Goal: Check status: Check status

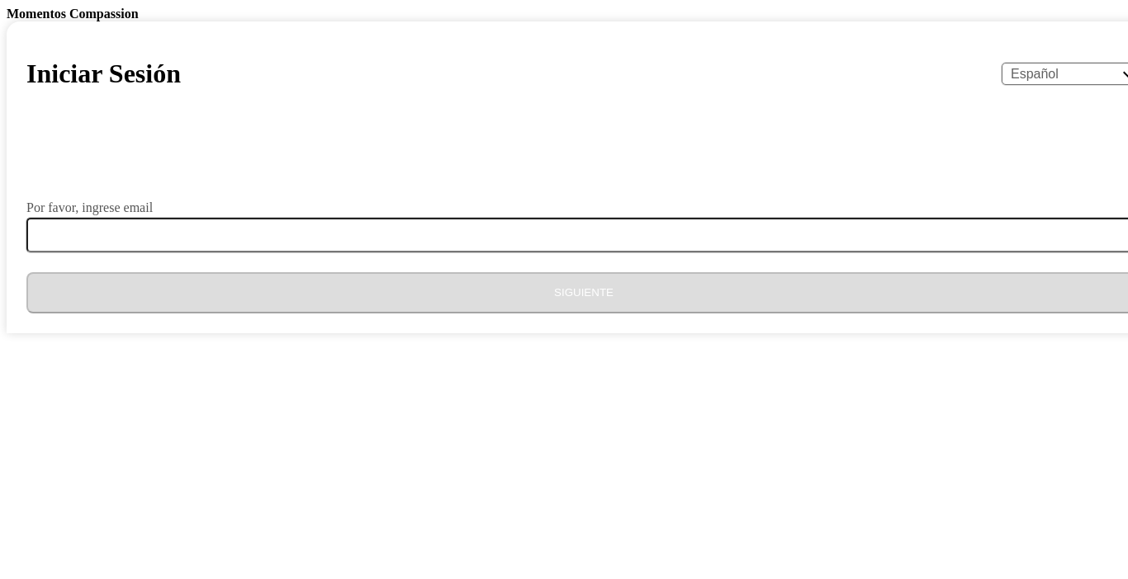
select select "es"
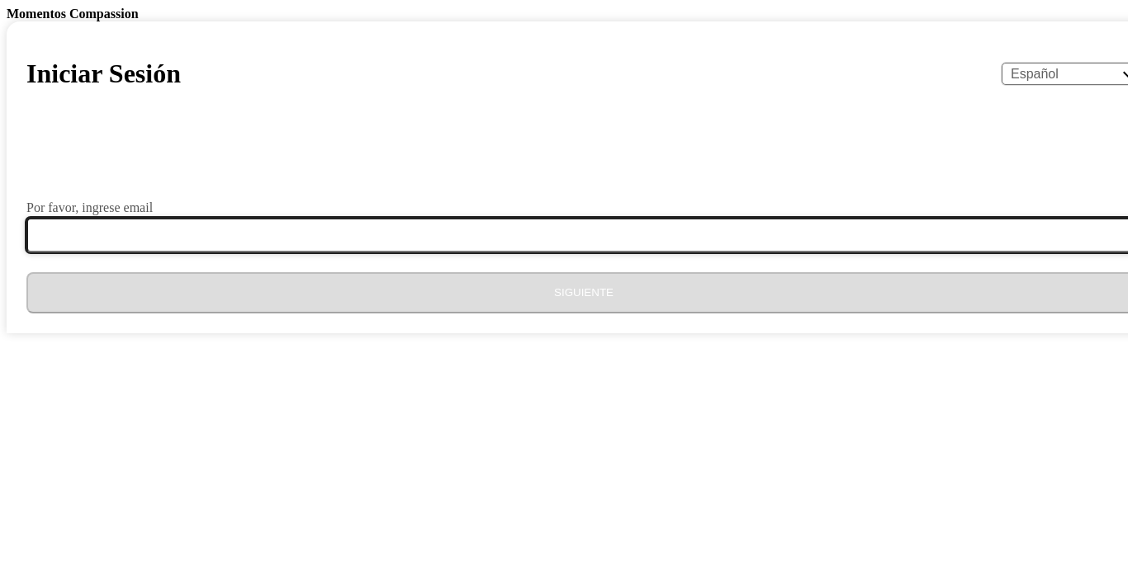
click at [684, 253] on input "Por favor, ingrese email" at bounding box center [593, 235] width 1134 height 35
type input "[EMAIL_ADDRESS][DOMAIN_NAME]"
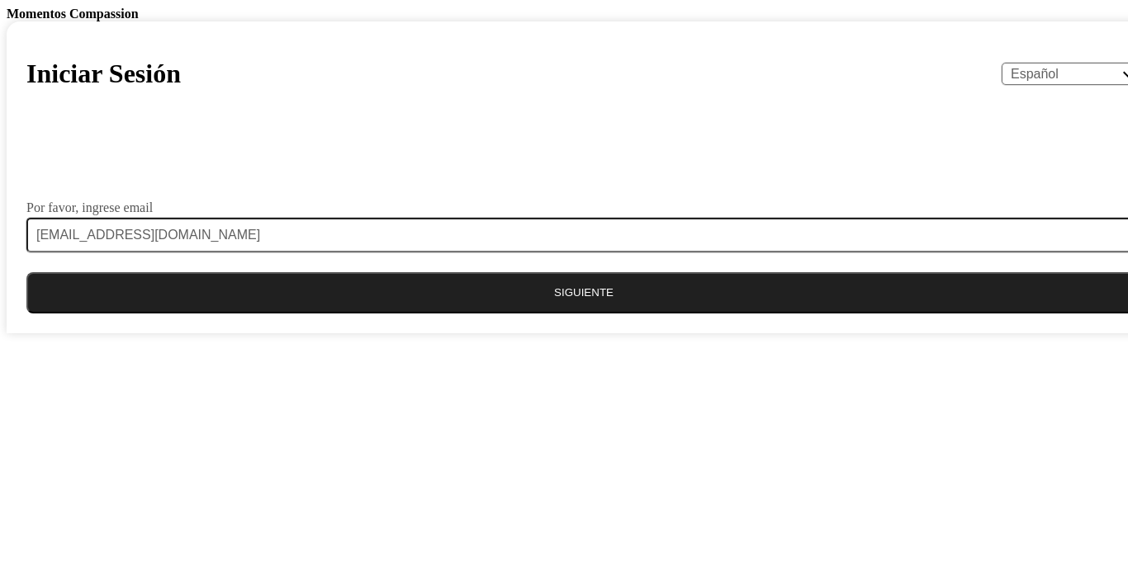
click at [645, 314] on button "Siguiente" at bounding box center [583, 292] width 1114 height 41
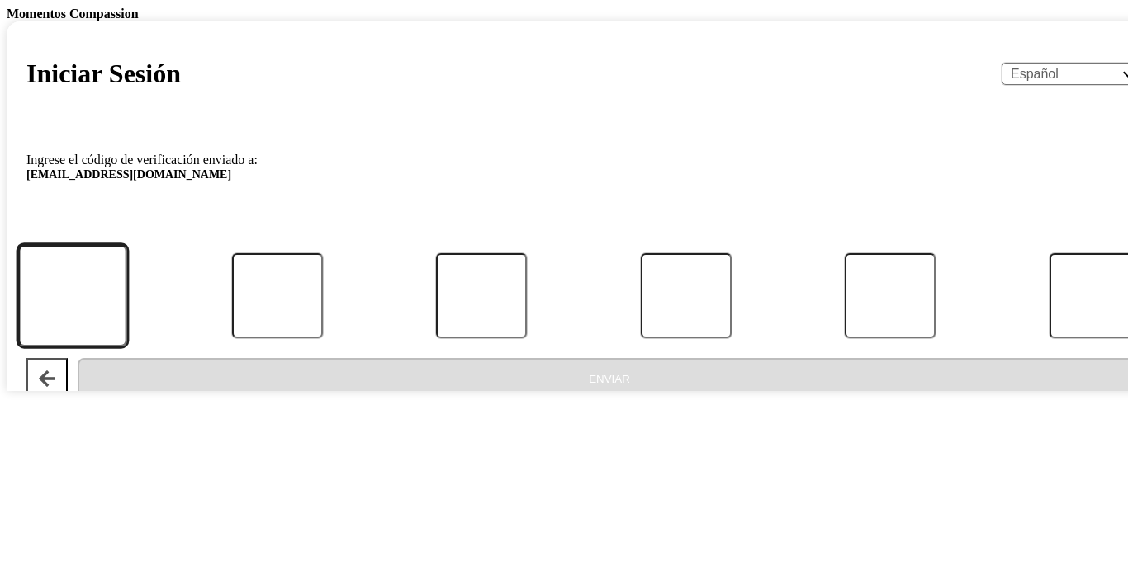
click at [127, 348] on input "Código" at bounding box center [72, 296] width 109 height 102
paste input "616439"
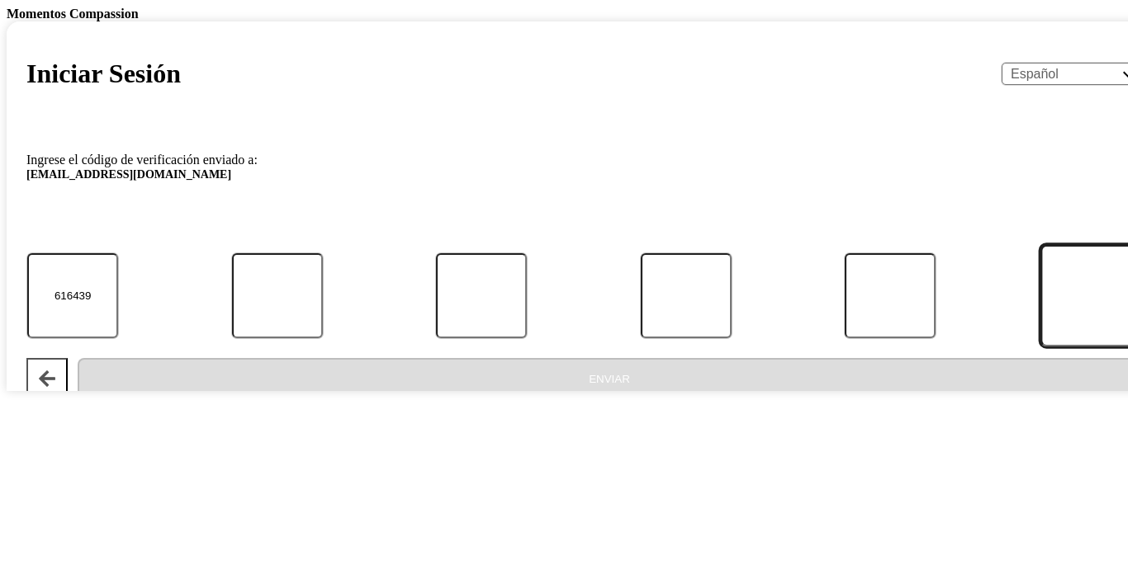
type input "6"
type input "1"
type input "6"
type input "4"
type input "3"
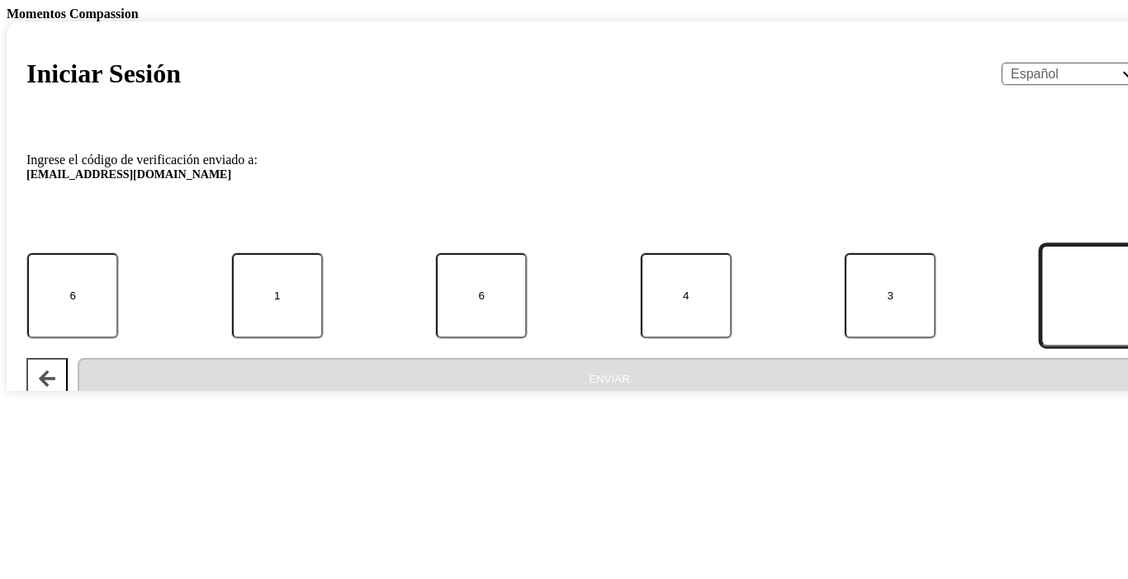
type input "9"
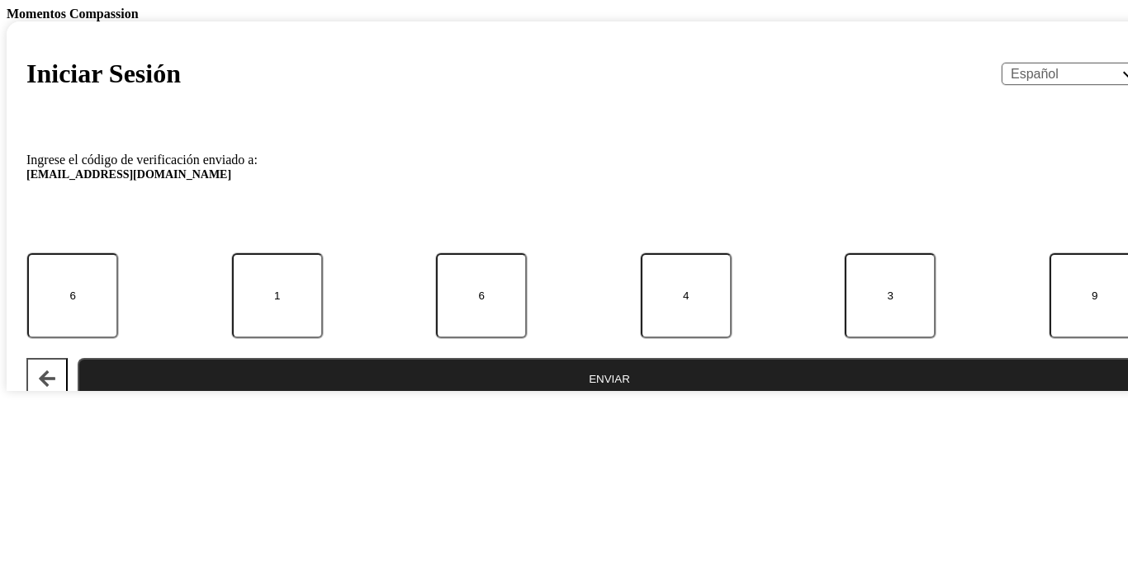
click at [644, 400] on button "Enviar" at bounding box center [609, 378] width 1063 height 41
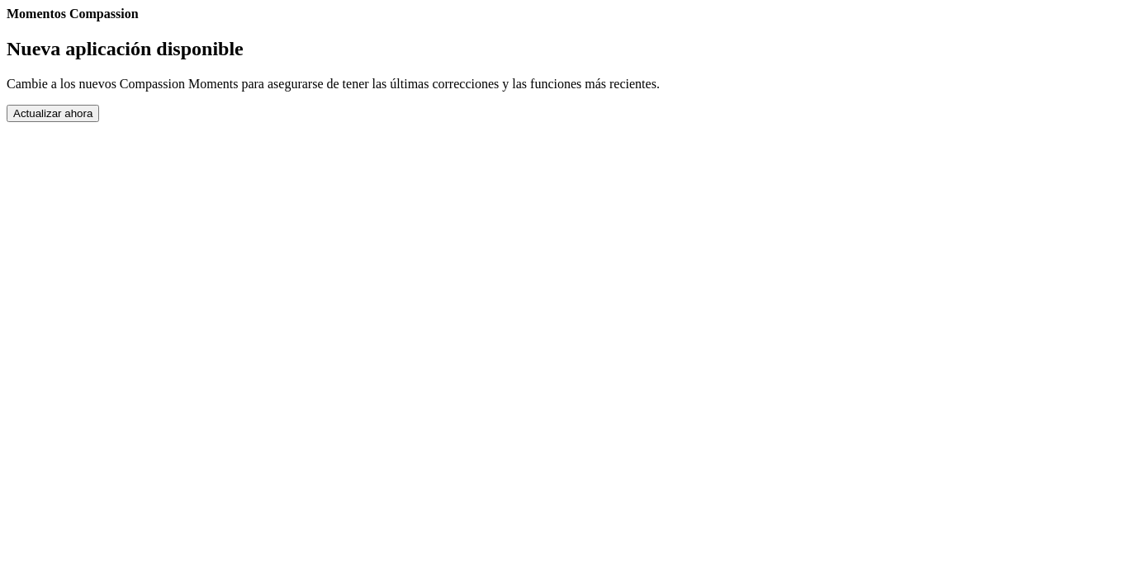
click at [99, 122] on button "Actualizar ahora" at bounding box center [53, 113] width 92 height 17
